Goal: Answer question/provide support

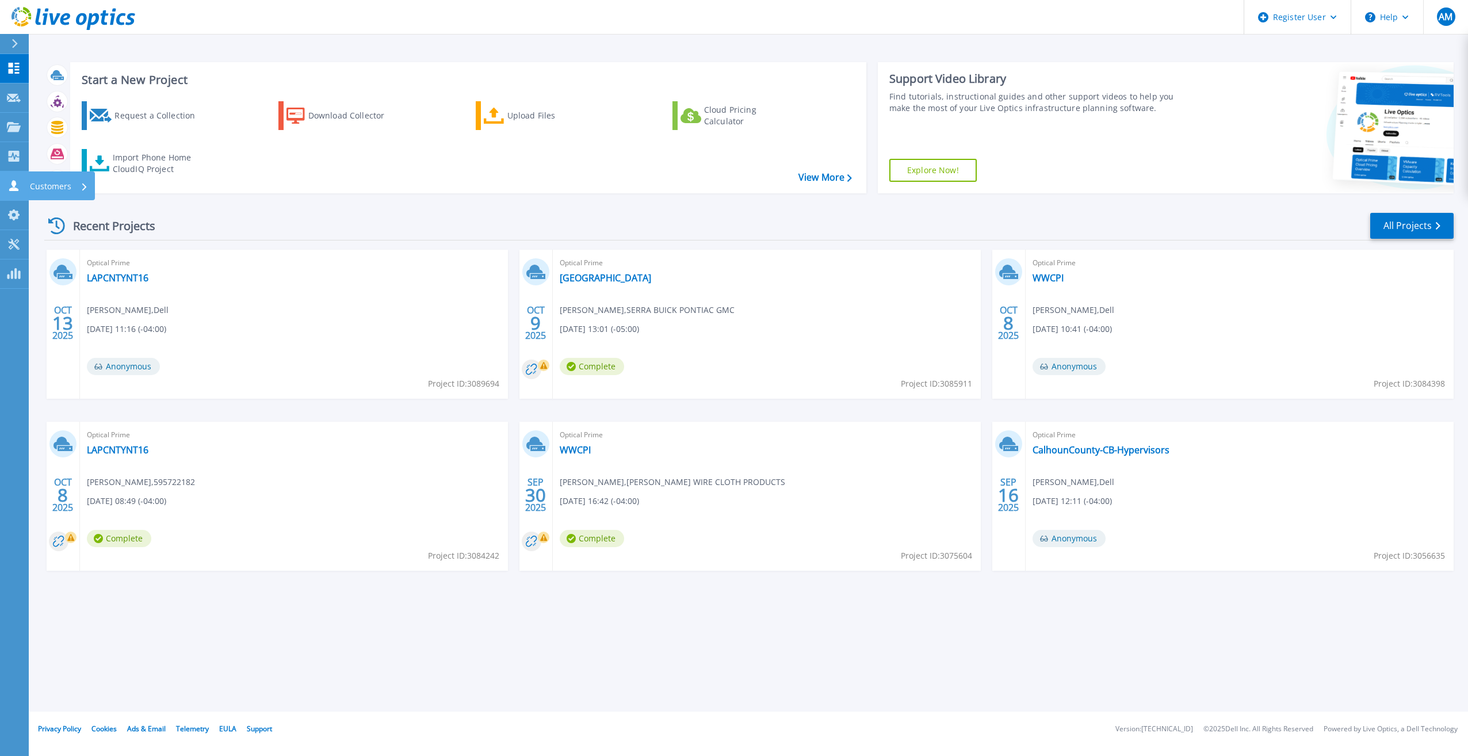
click at [24, 185] on link "Customers Customers" at bounding box center [14, 185] width 29 height 29
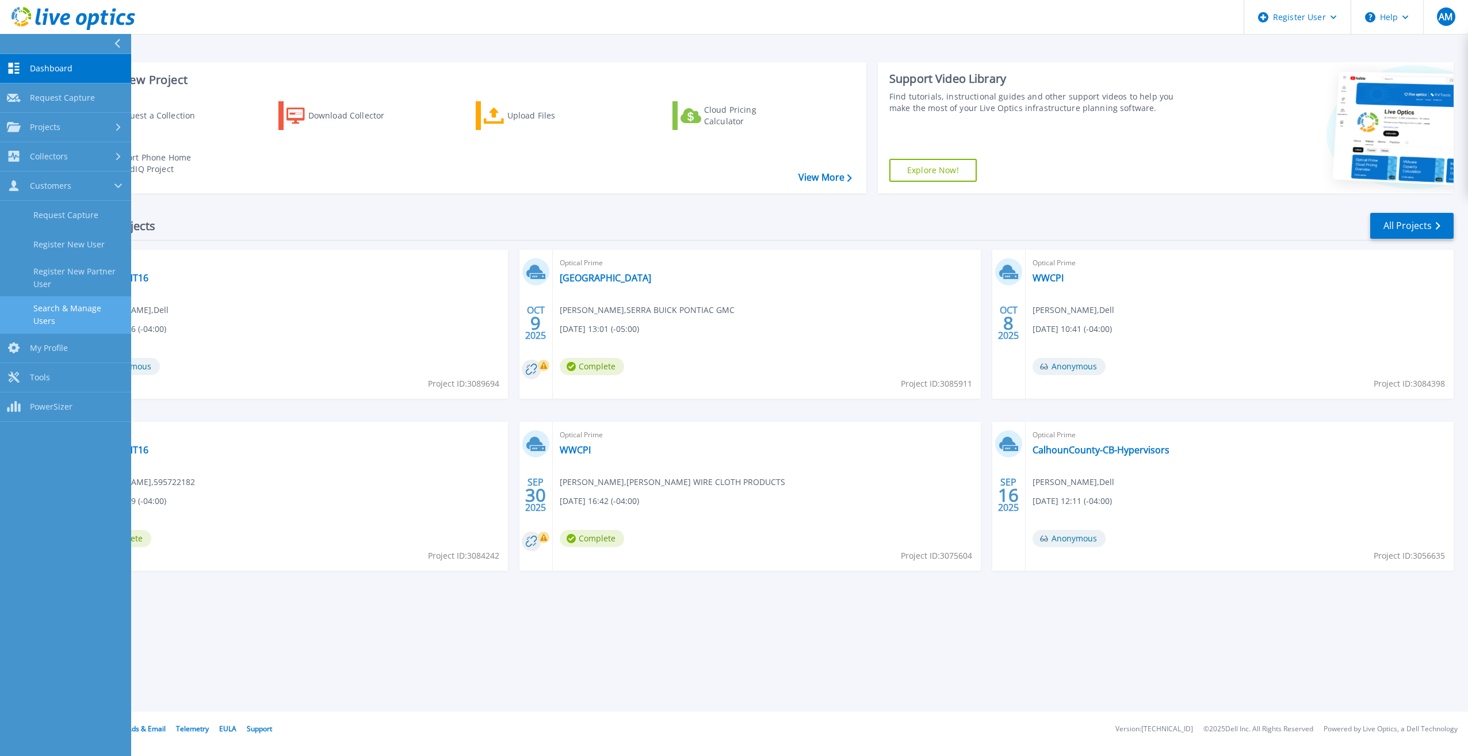
click at [92, 302] on link "Search & Manage Users" at bounding box center [65, 314] width 131 height 37
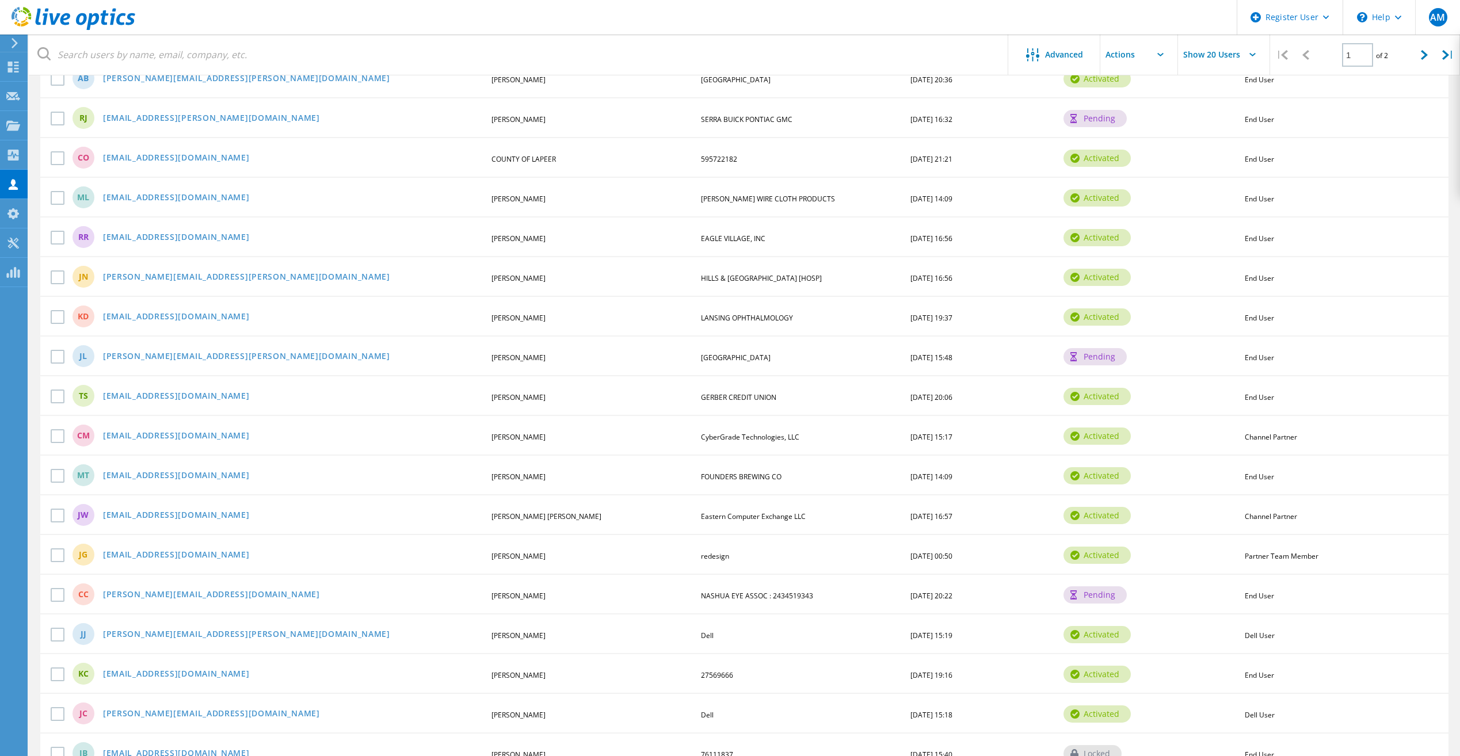
scroll to position [312, 0]
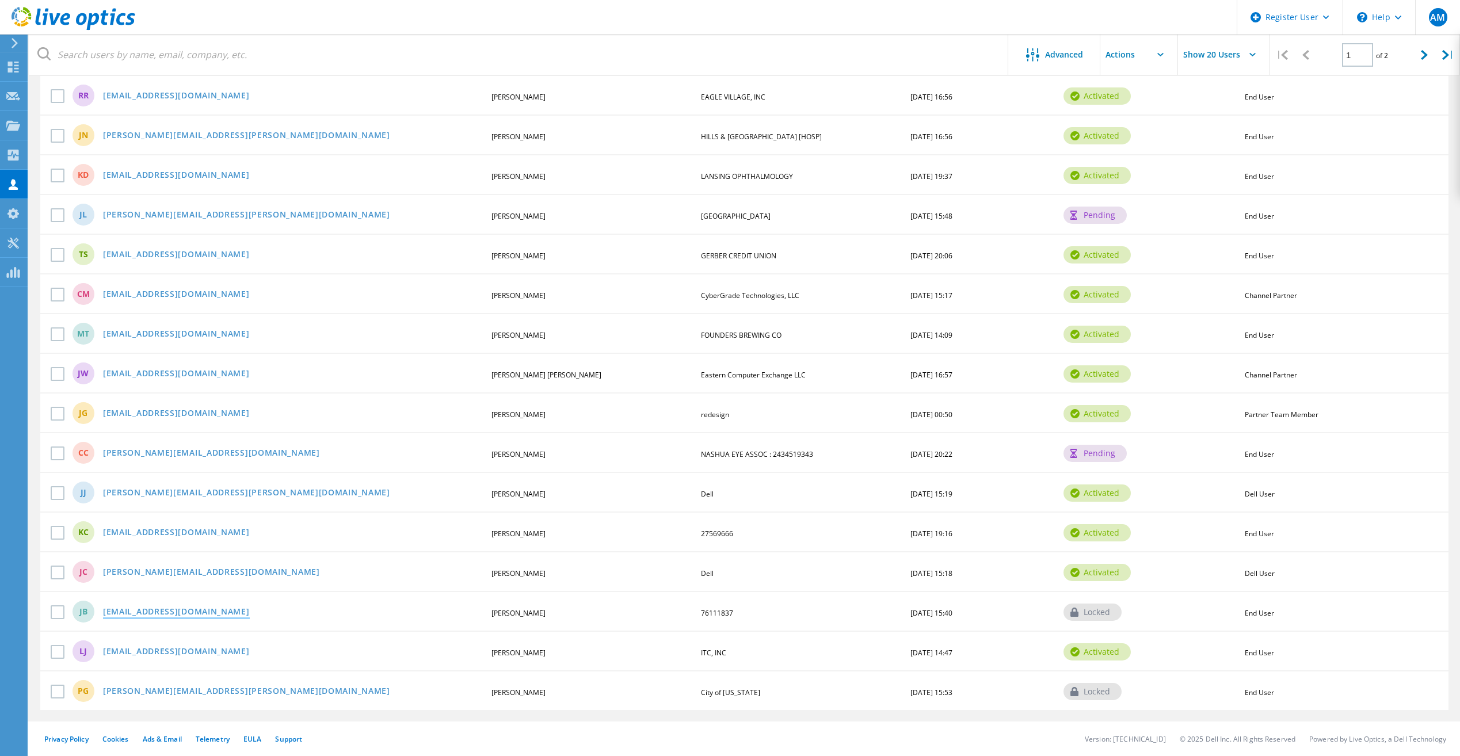
click at [158, 615] on link "[EMAIL_ADDRESS][DOMAIN_NAME]" at bounding box center [176, 613] width 147 height 10
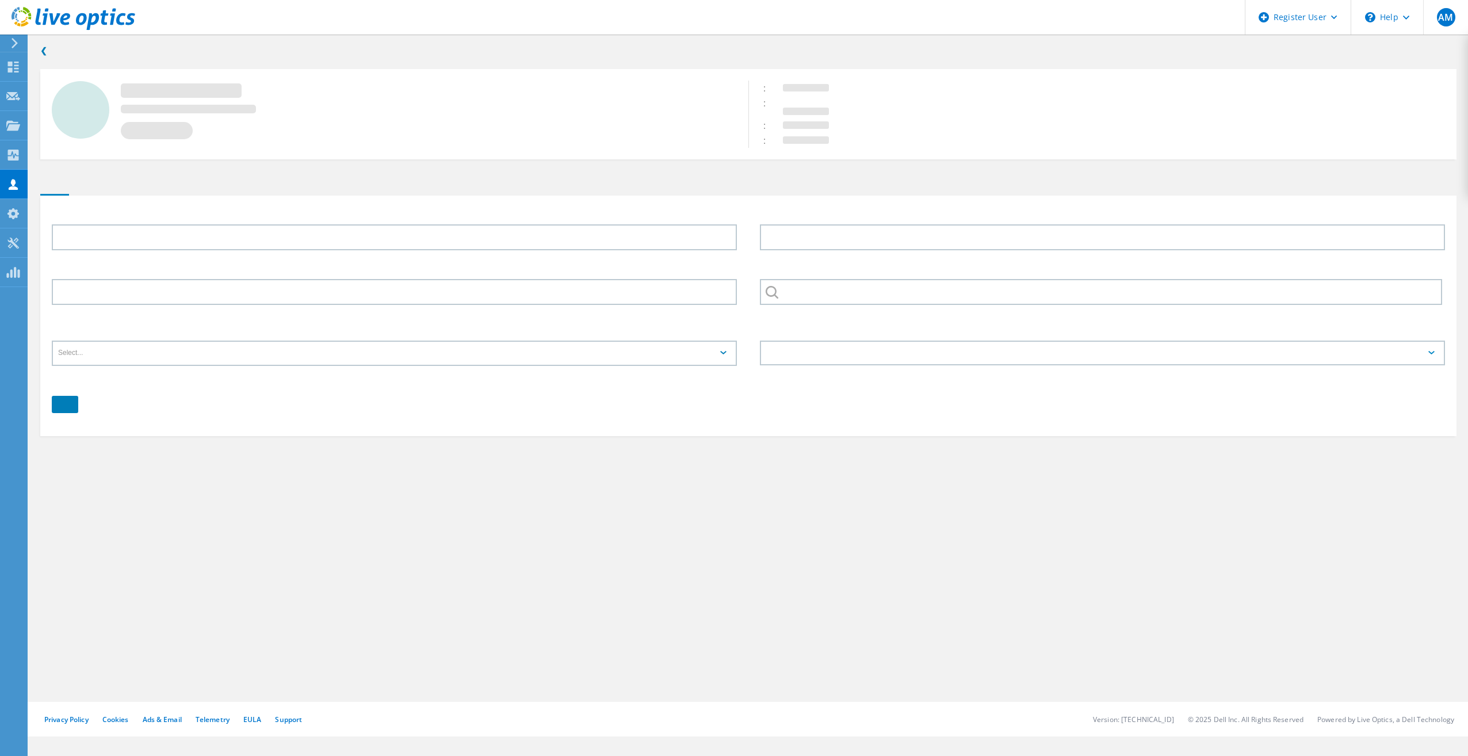
type input "Justin"
type input "Brown"
type input "76111837"
type input "English"
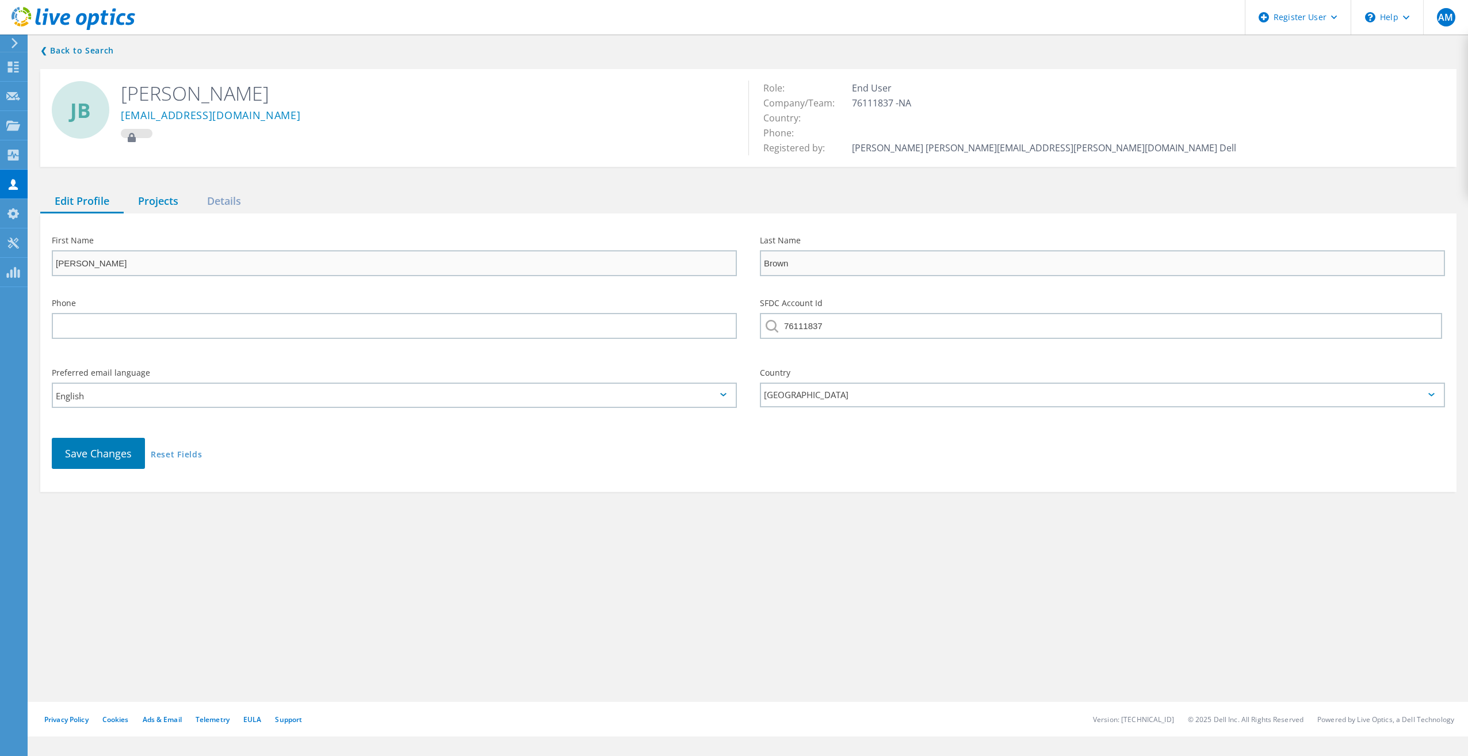
click at [166, 196] on div "Projects" at bounding box center [158, 202] width 69 height 24
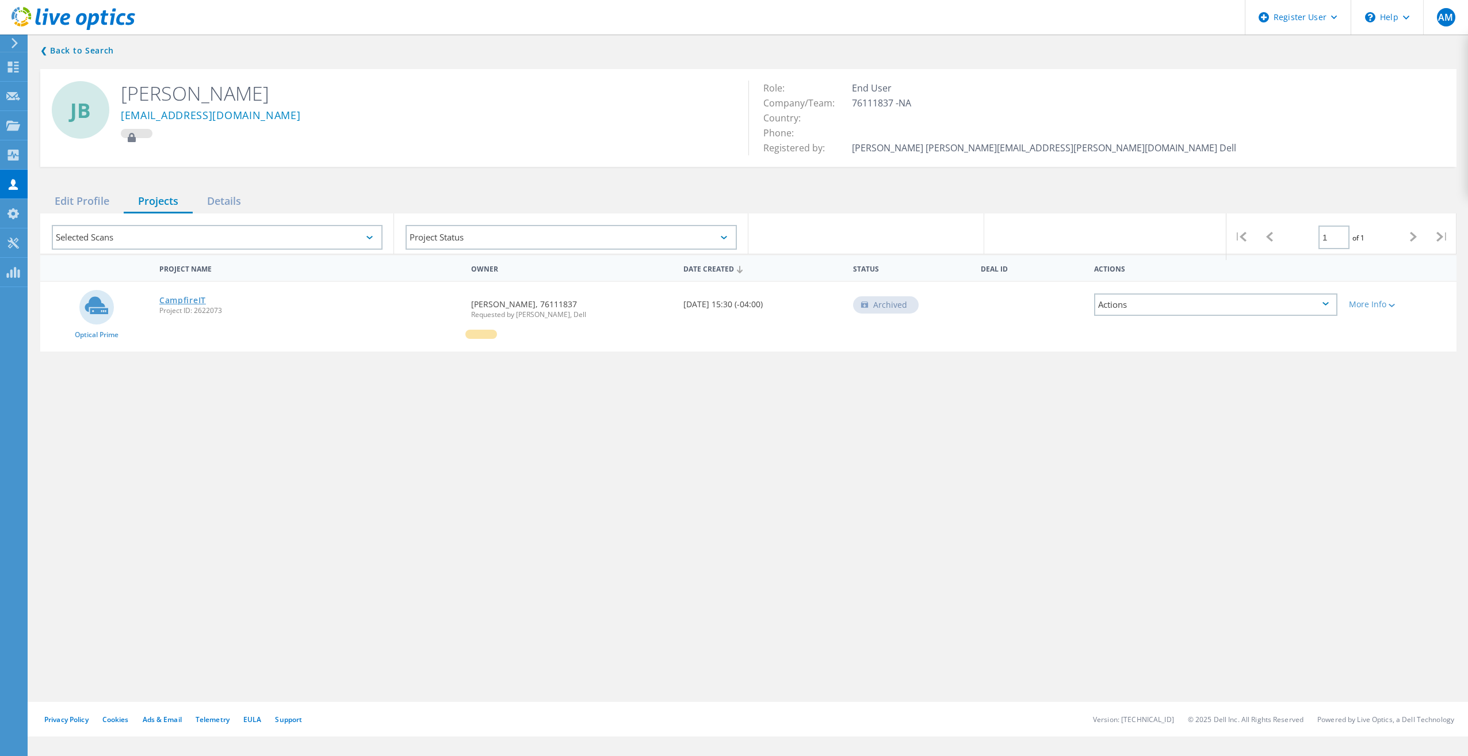
click at [177, 300] on link "CampfireIT" at bounding box center [182, 300] width 47 height 8
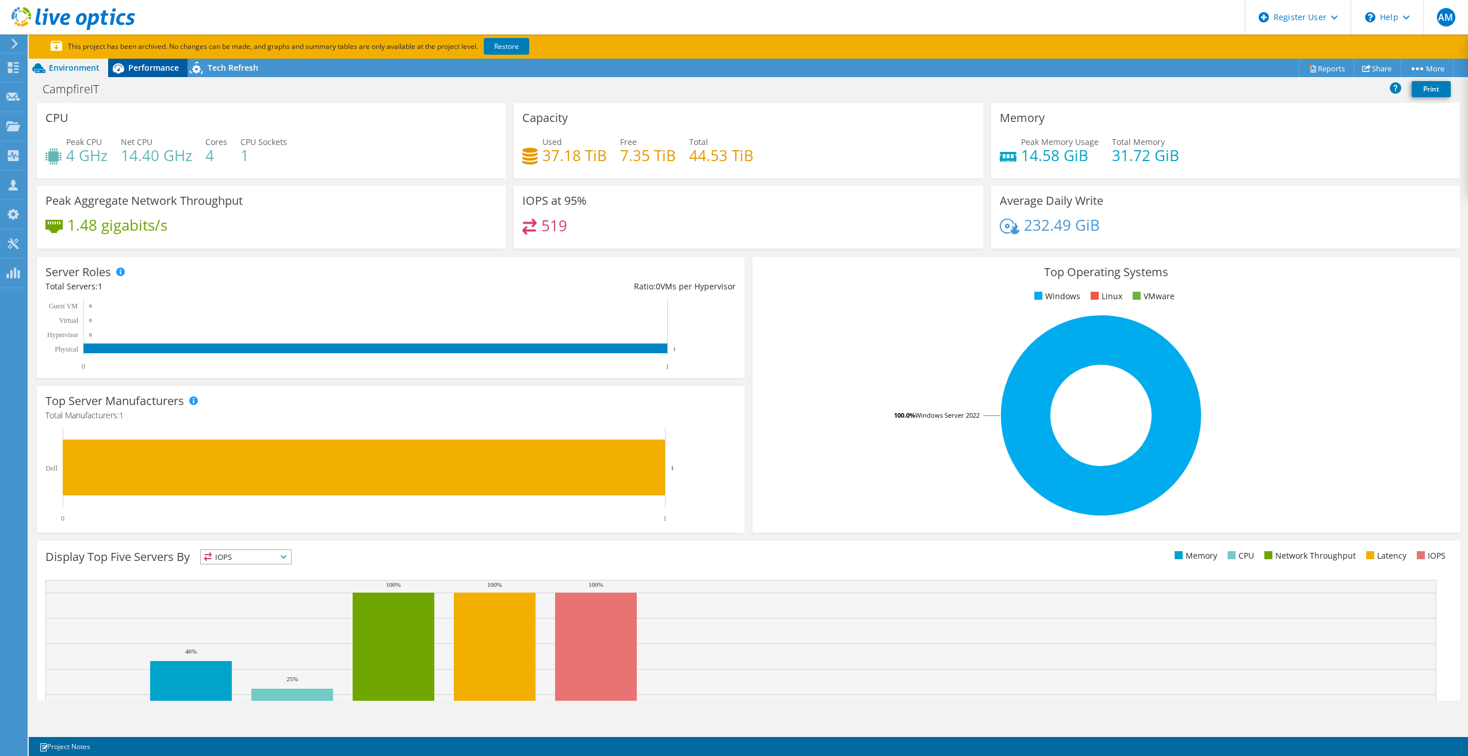
click at [158, 66] on span "Performance" at bounding box center [153, 67] width 51 height 11
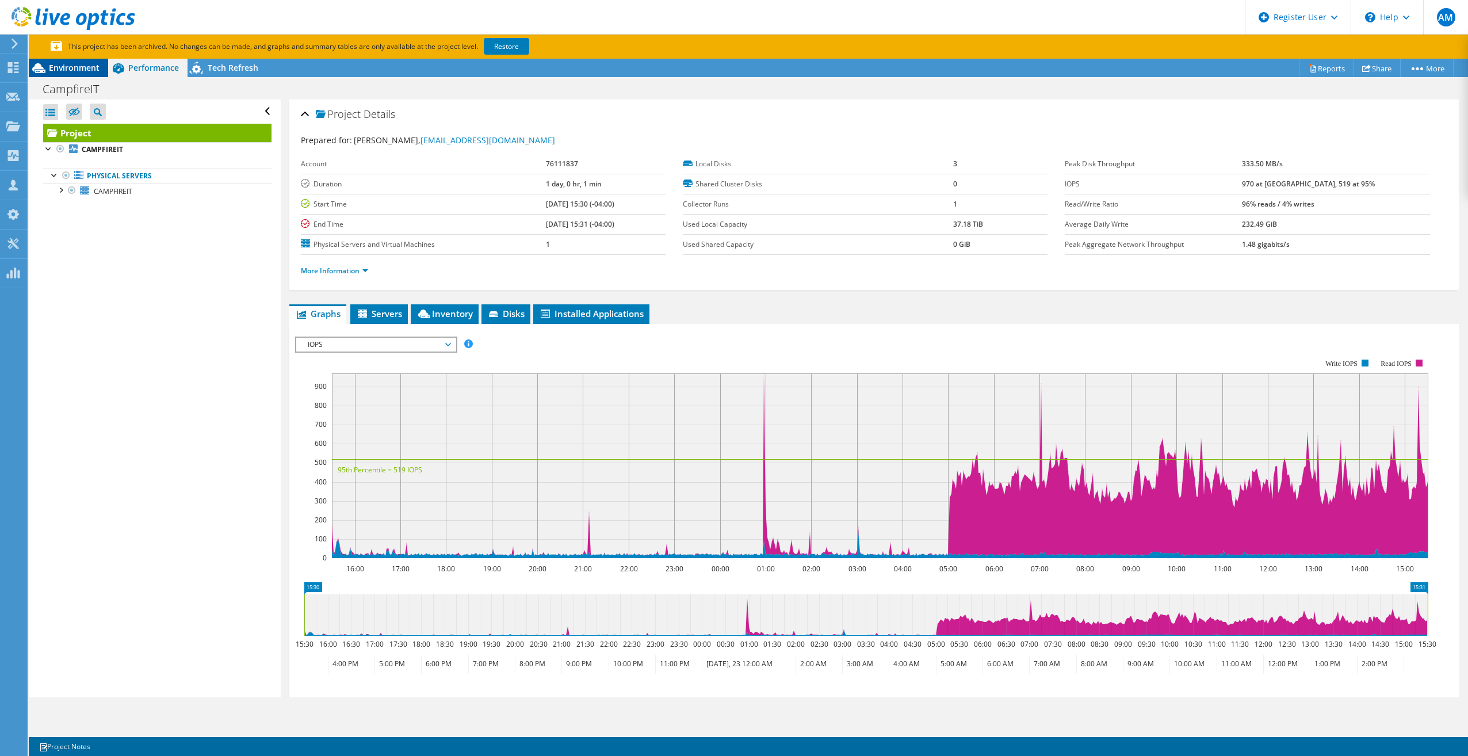
click at [68, 68] on span "Environment" at bounding box center [74, 67] width 51 height 11
